Goal: Ask a question: Seek information or help from site administrators or community

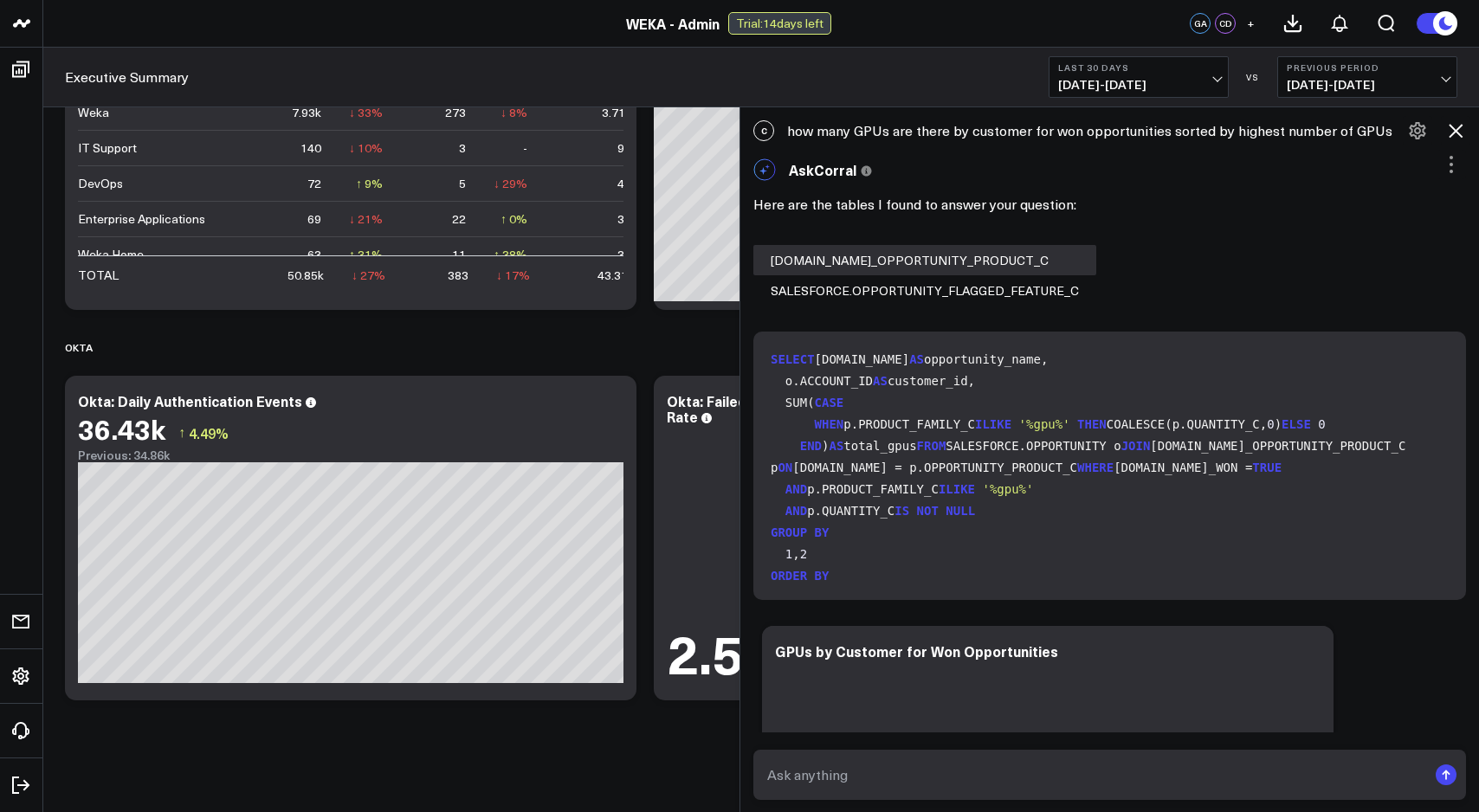
scroll to position [265, 0]
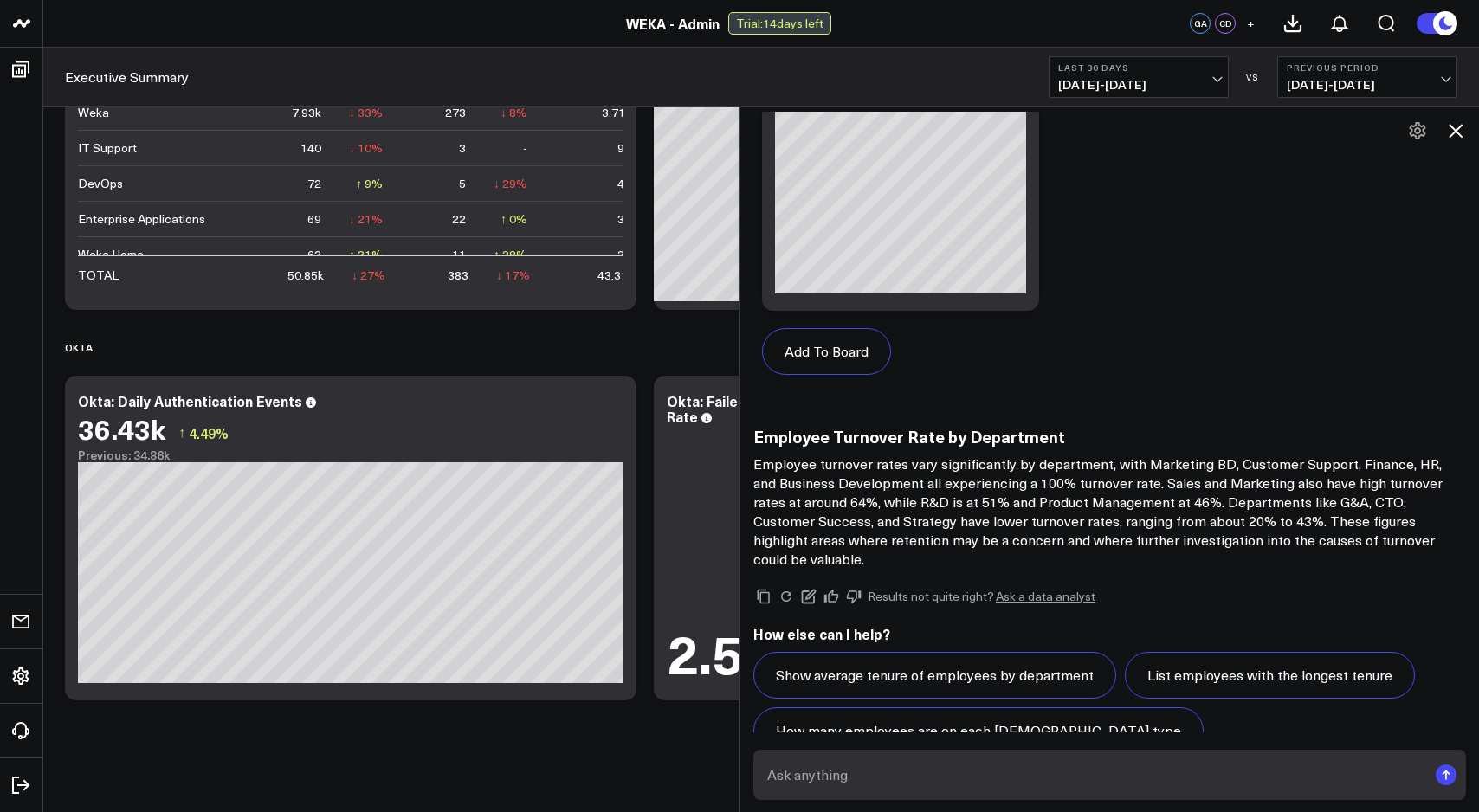
click at [945, 787] on textarea at bounding box center [1095, 774] width 664 height 31
click at [941, 775] on textarea "how many open opportunity are there with a FYQ3 close date" at bounding box center [1095, 774] width 664 height 31
type textarea "how many open opportunity and total amount with a FYQ3 close date"
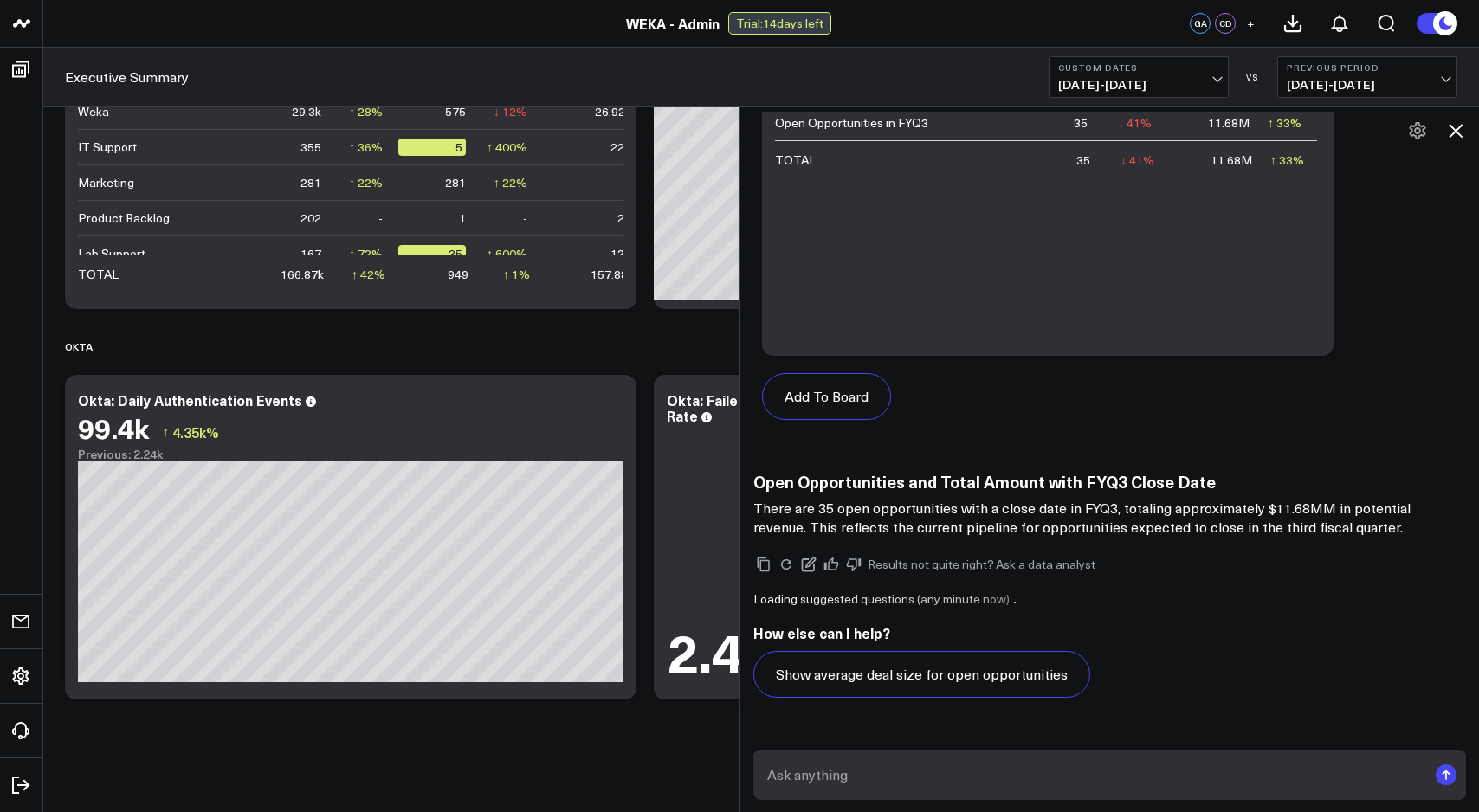
scroll to position [13544, 0]
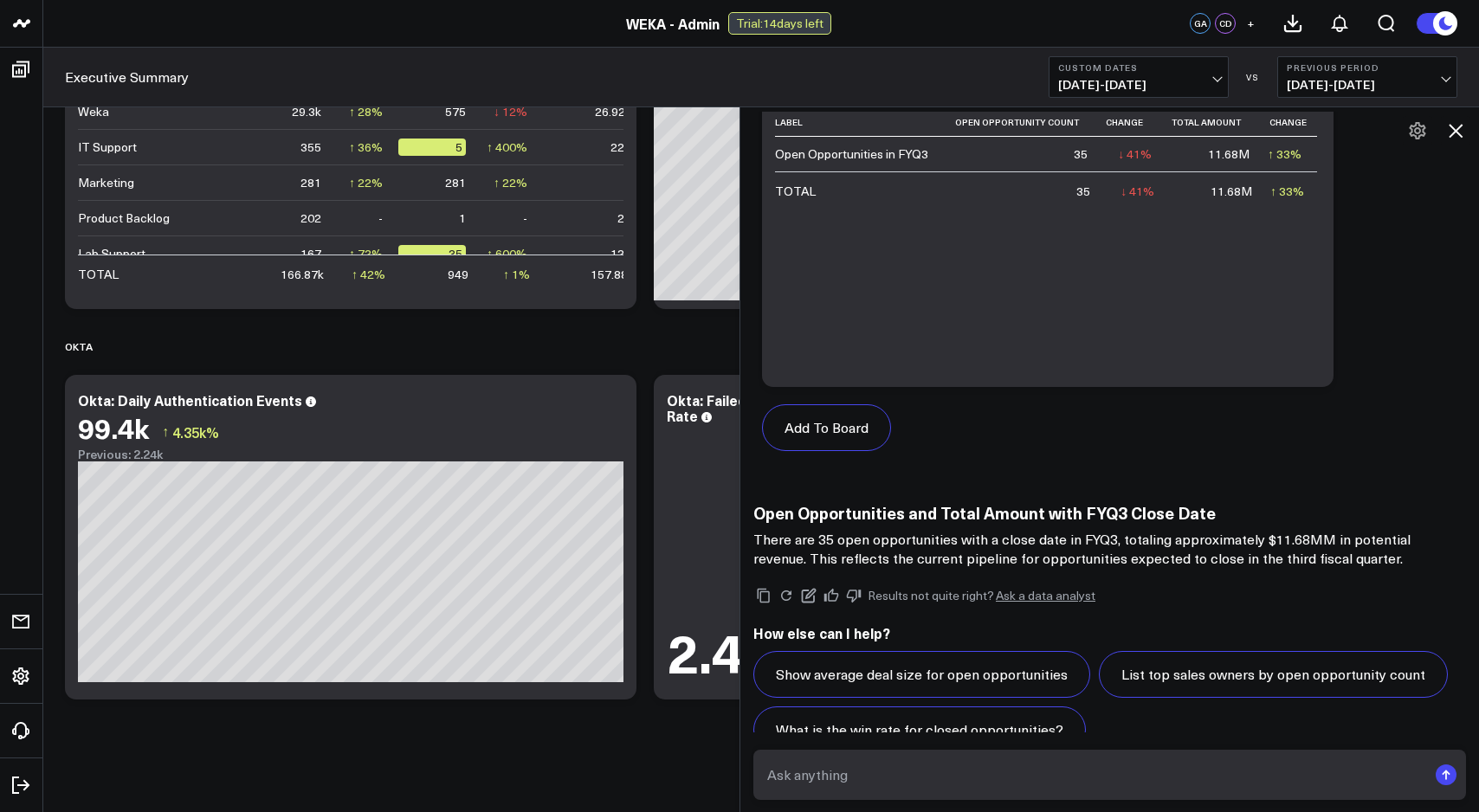
click at [923, 764] on textarea at bounding box center [1095, 774] width 664 height 31
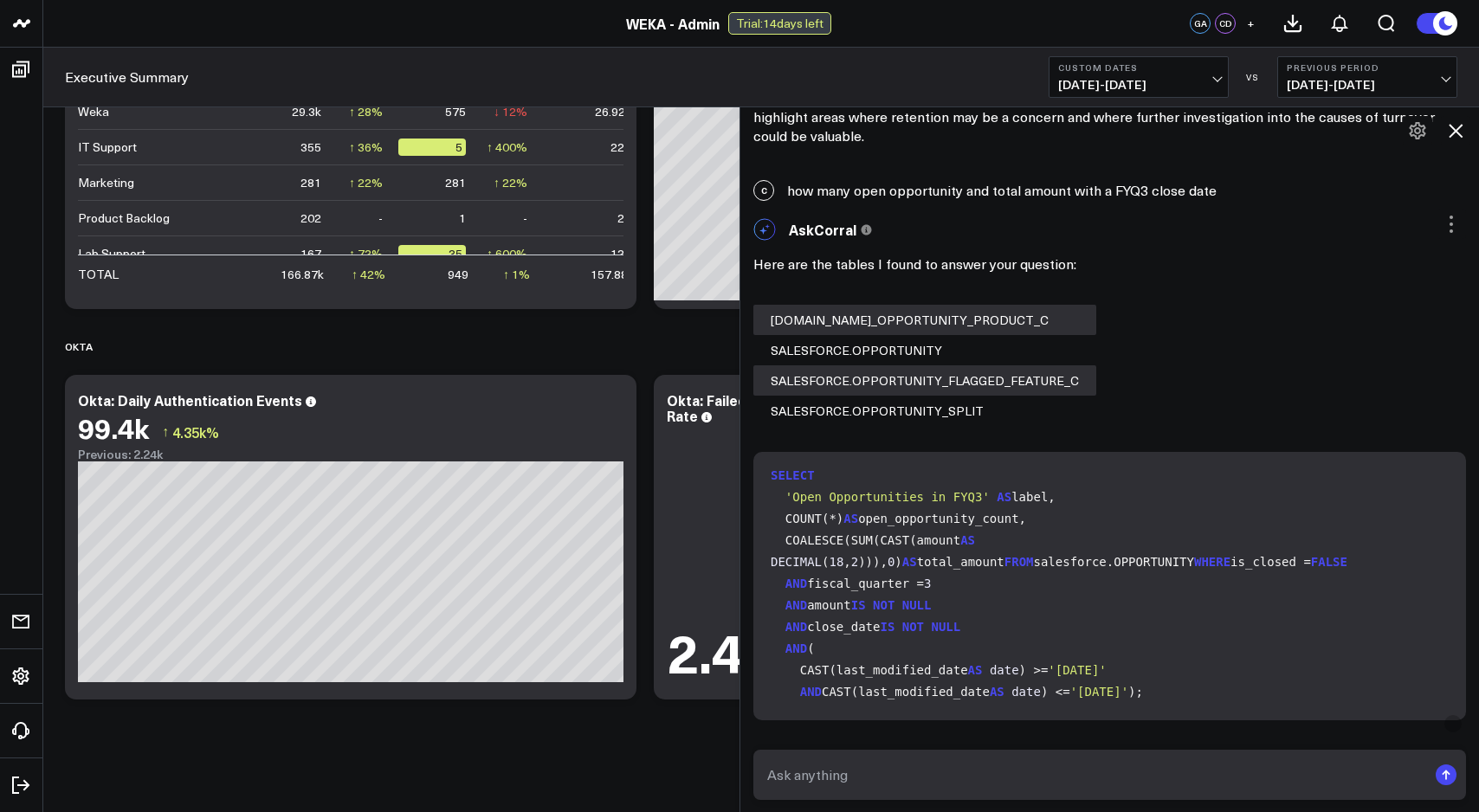
scroll to position [0, 0]
drag, startPoint x: 772, startPoint y: 440, endPoint x: 1262, endPoint y: 507, distance: 494.6
click at [1262, 507] on code "SELECT 'Open Opportunities in FYQ3' AS label, COUNT(*) AS open_opportunity_coun…" at bounding box center [1113, 588] width 685 height 238
